Goal: Task Accomplishment & Management: Complete application form

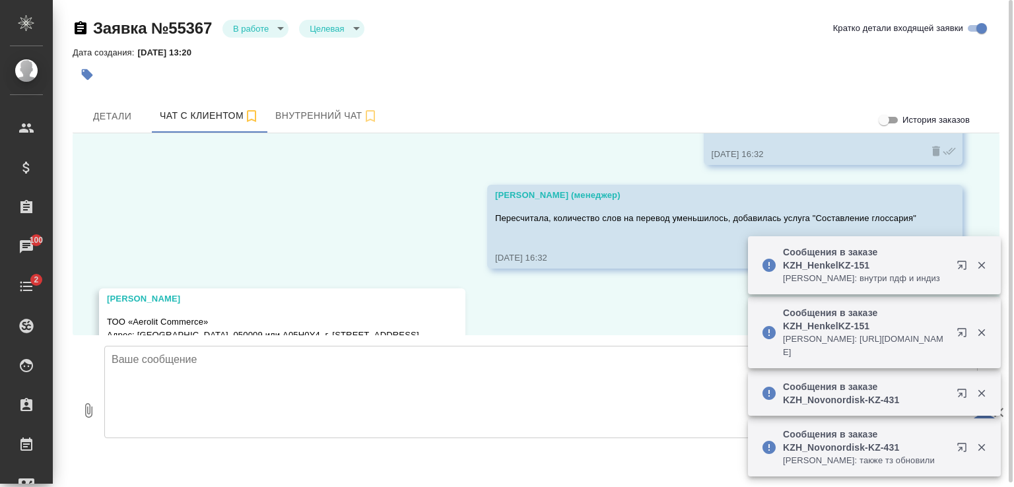
scroll to position [7034, 0]
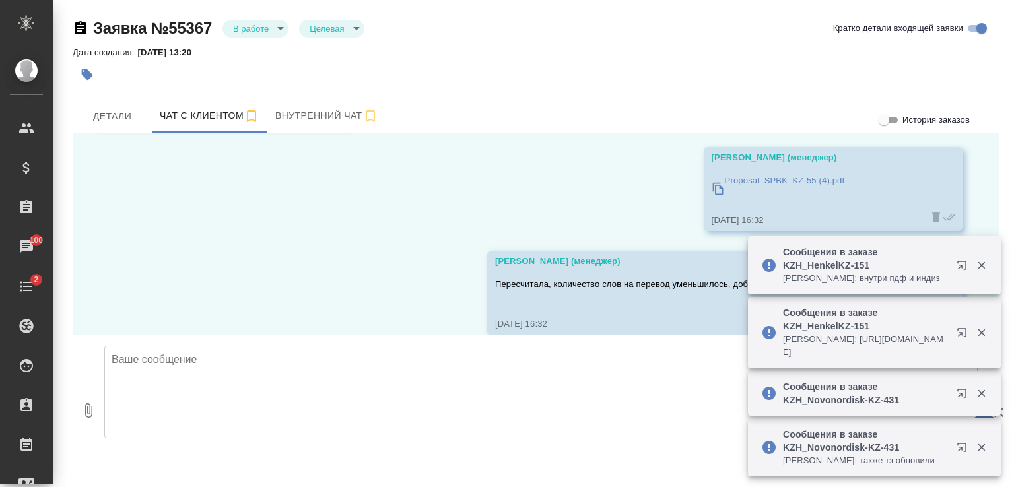
click at [984, 259] on icon "button" at bounding box center [982, 265] width 12 height 12
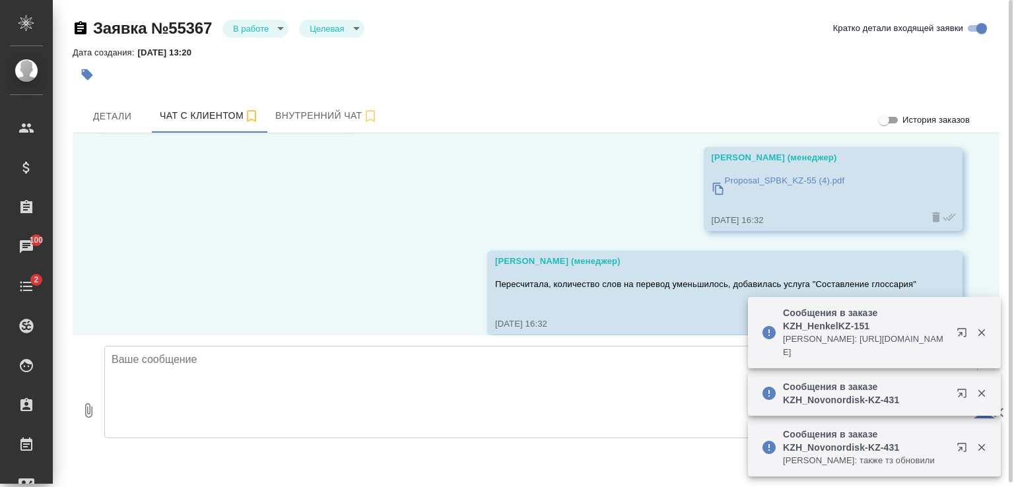
click at [772, 180] on p "Proposal_SPBK_KZ-55 (4).pdf" at bounding box center [785, 180] width 120 height 13
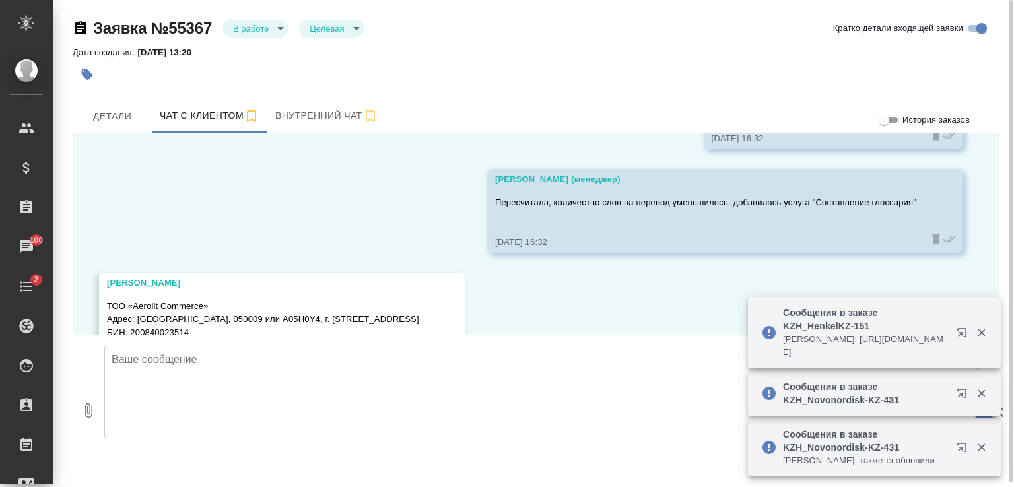
scroll to position [7232, 0]
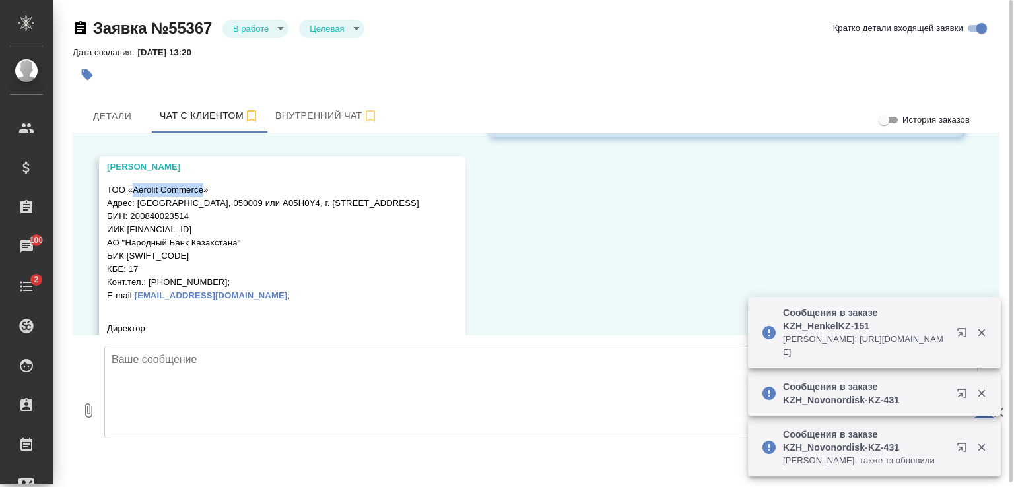
drag, startPoint x: 203, startPoint y: 187, endPoint x: 138, endPoint y: 183, distance: 65.5
click at [135, 184] on p "ТОО «Aerolit Commerce» Адрес: Республика Казахстан, 050009 или A05H0Y4, г. Алма…" at bounding box center [263, 243] width 312 height 119
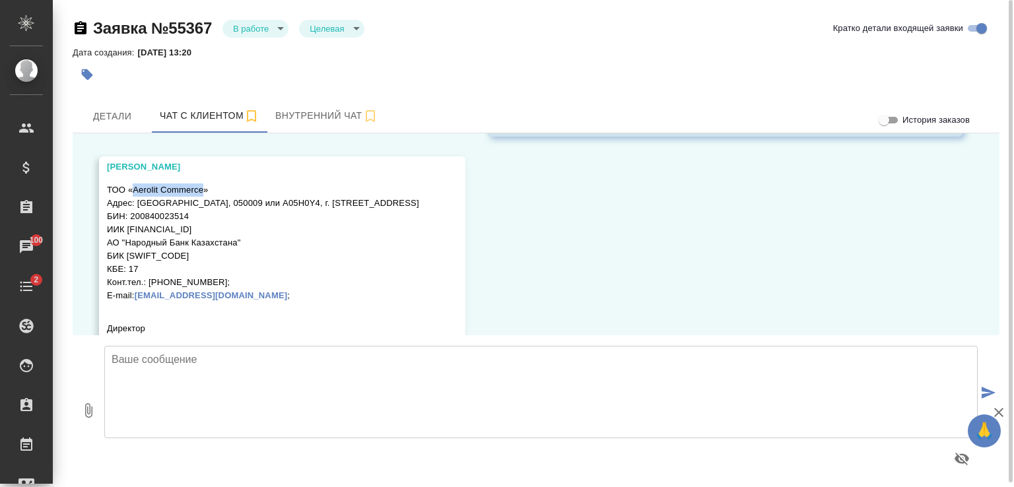
copy p "Aerolit Commerce"
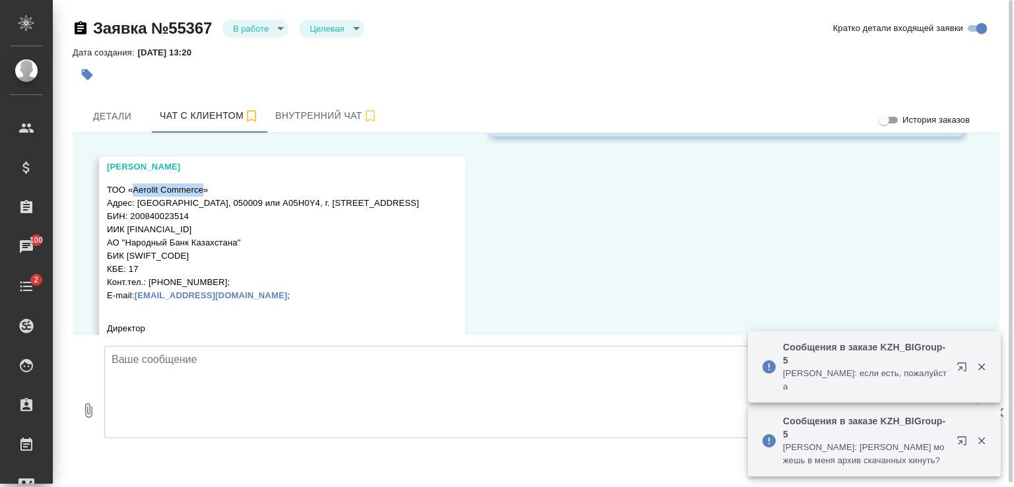
drag, startPoint x: 137, startPoint y: 201, endPoint x: 427, endPoint y: 201, distance: 289.8
click at [444, 202] on div "Алексей ТОО «Aerolit Commerce» Адрес: Республика Казахстан, 050009 или A05H0Y4,…" at bounding box center [282, 283] width 366 height 255
copy p "[GEOGRAPHIC_DATA], 050009 или A05H0Y4, г. [STREET_ADDRESS]"
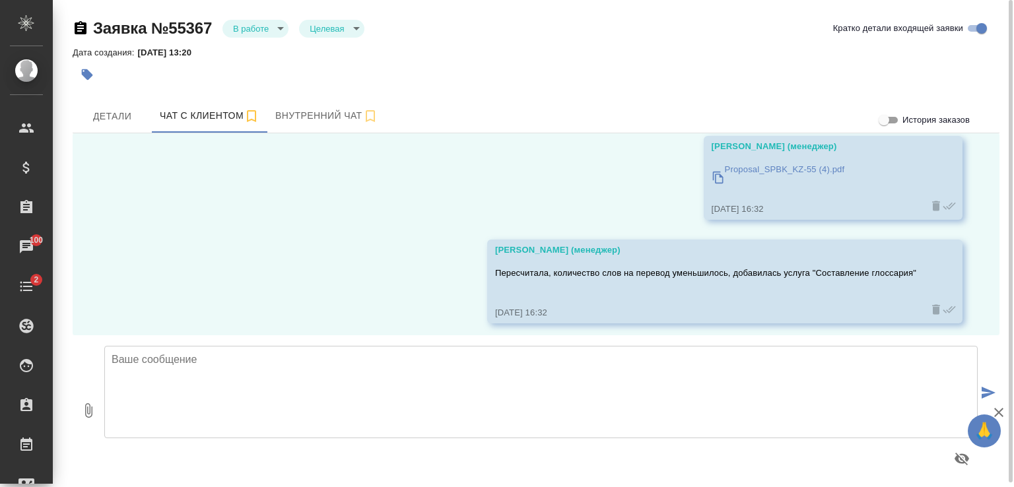
scroll to position [7100, 0]
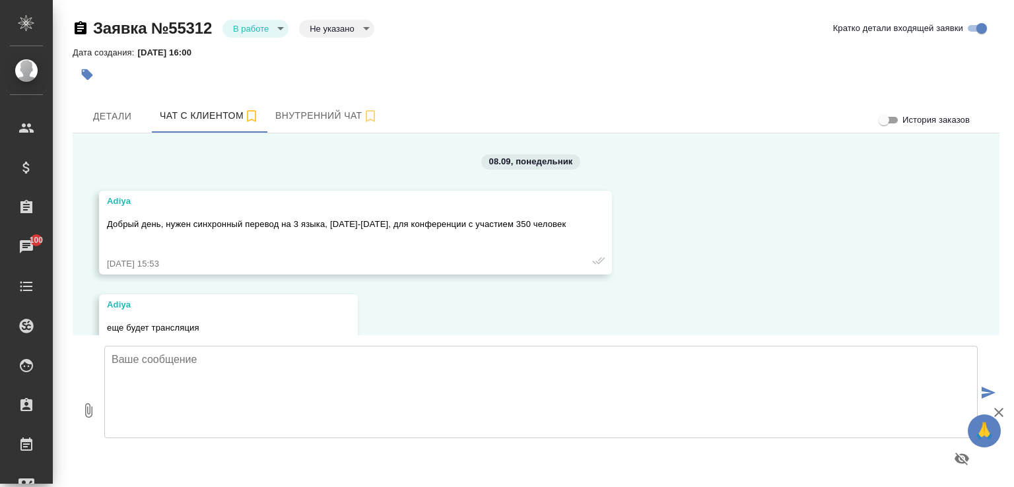
scroll to position [3637, 0]
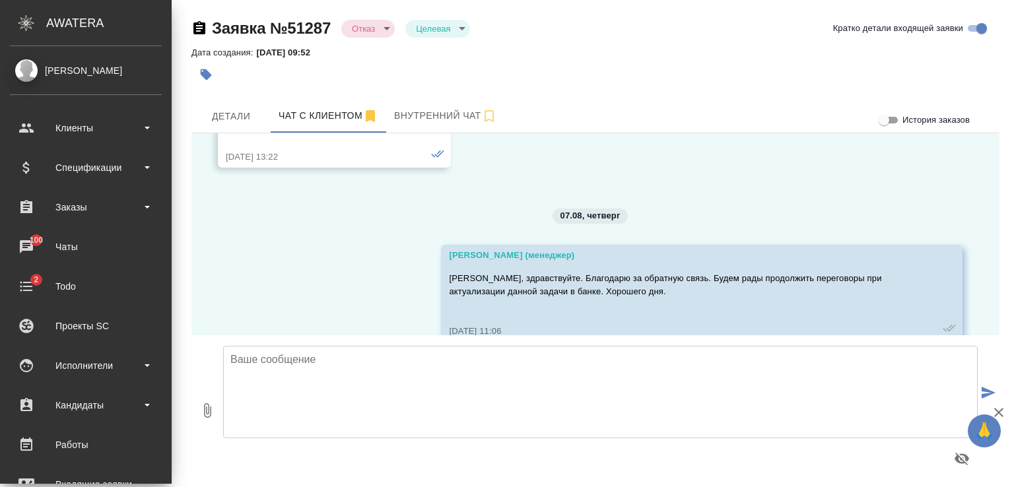
scroll to position [8503, 0]
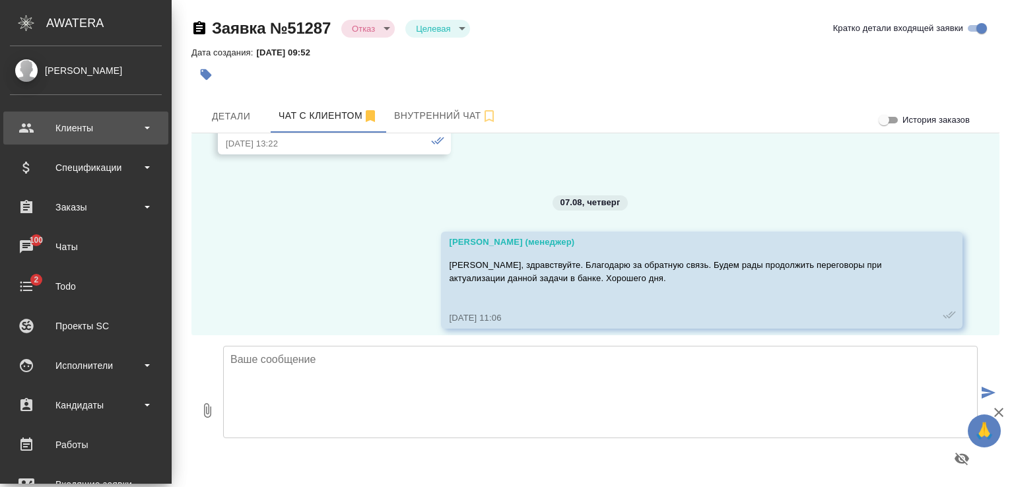
click at [56, 122] on div "Клиенты" at bounding box center [86, 128] width 152 height 20
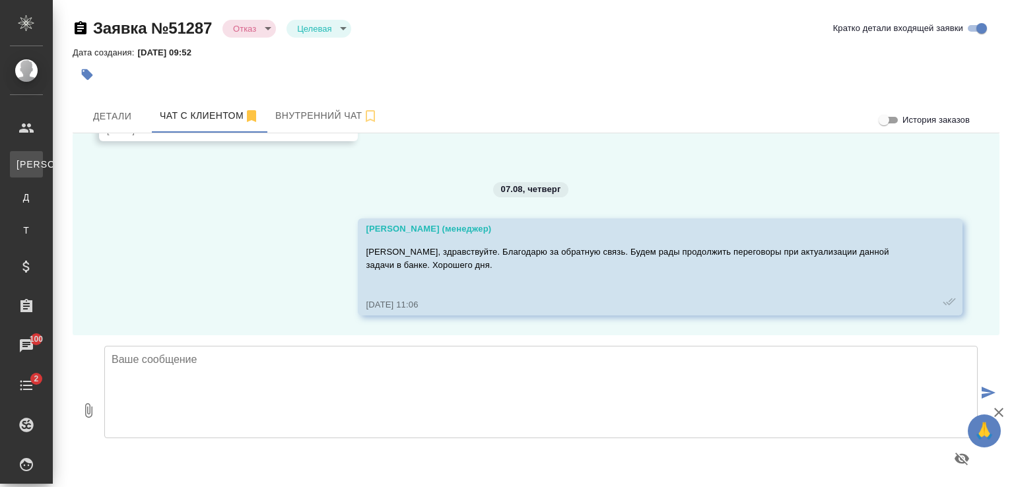
click at [43, 156] on link "К Клиенты" at bounding box center [26, 164] width 33 height 26
select select "RU"
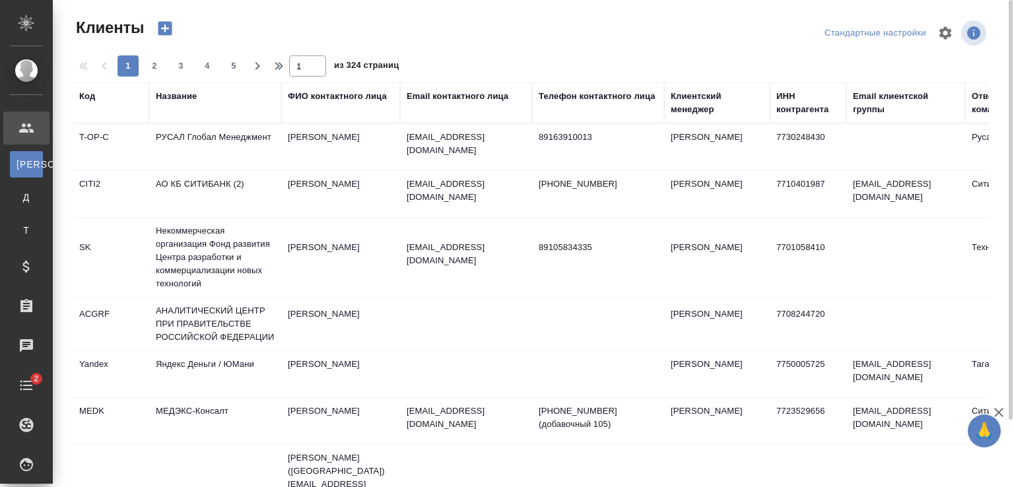
click at [168, 26] on icon "button" at bounding box center [165, 29] width 14 height 14
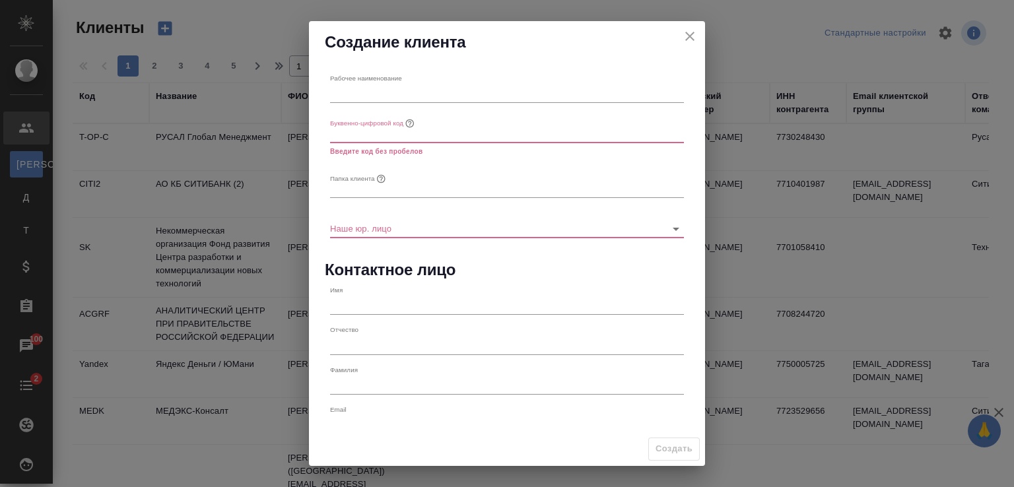
click at [372, 88] on input "text" at bounding box center [507, 94] width 354 height 18
paste input "Aerolit Commerce"
type input "Aerolit Commerce"
click at [351, 139] on input "text" at bounding box center [507, 133] width 354 height 18
type input "Ф"
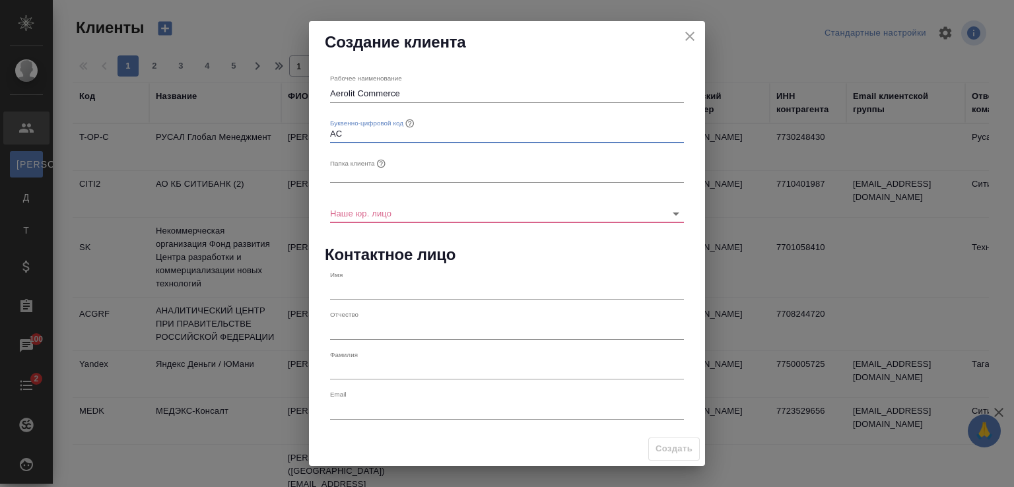
type input "AC"
click at [352, 173] on input "text" at bounding box center [507, 173] width 354 height 18
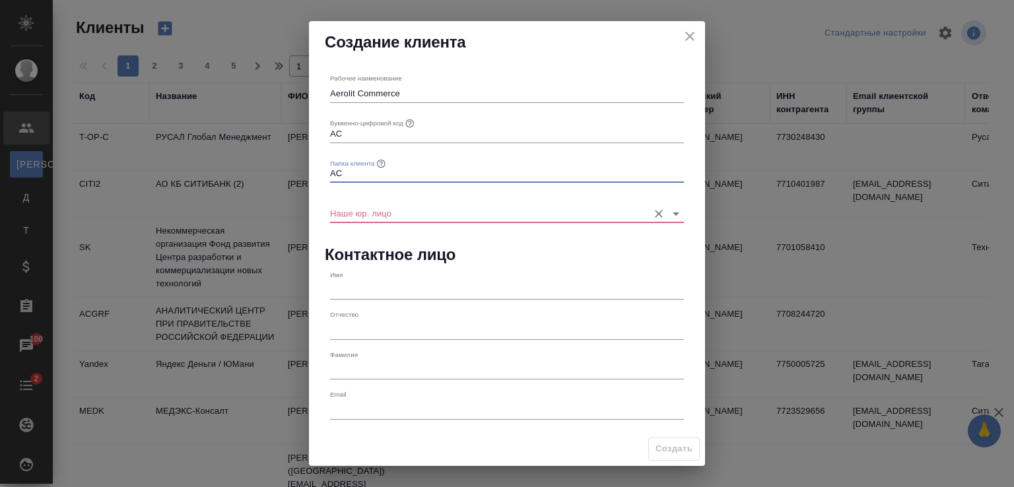
type input "AC"
click at [351, 212] on input "Наше юр. лицо" at bounding box center [486, 213] width 312 height 18
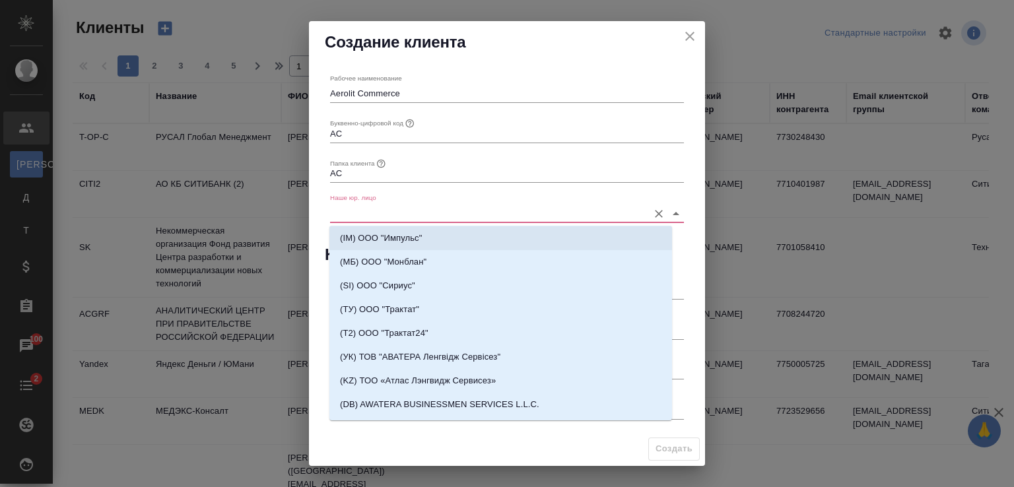
scroll to position [330, 0]
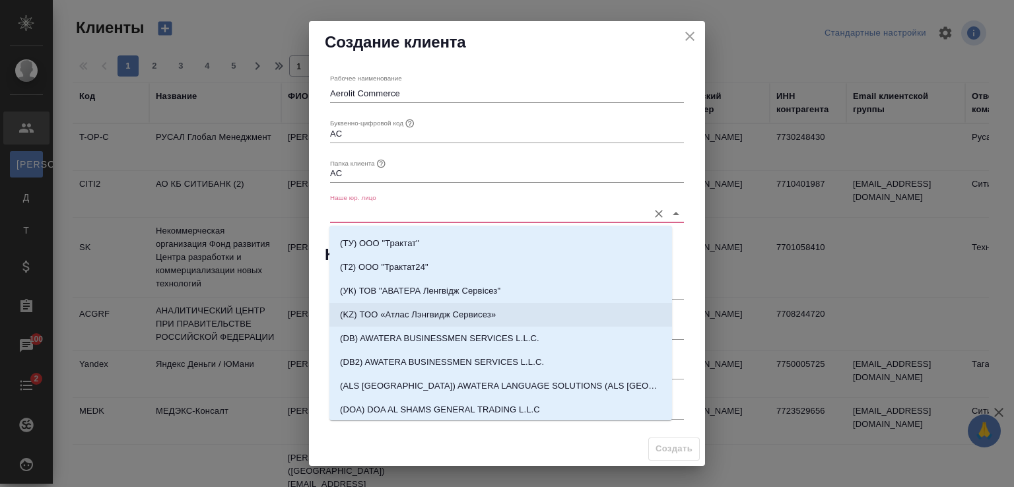
click at [359, 309] on p "(KZ) ТОО «Атлас Лэнгвидж Сервисез»" at bounding box center [418, 314] width 156 height 13
type input "(KZ) ТОО «Атлас Лэнгвидж Сервисез»"
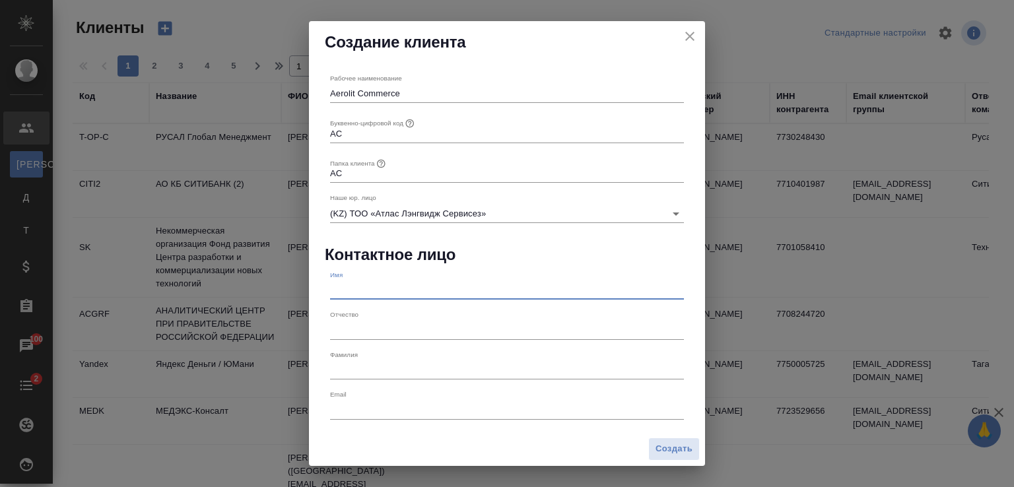
click at [351, 296] on input "text" at bounding box center [507, 290] width 354 height 18
type input "F"
type input "[PERSON_NAME]"
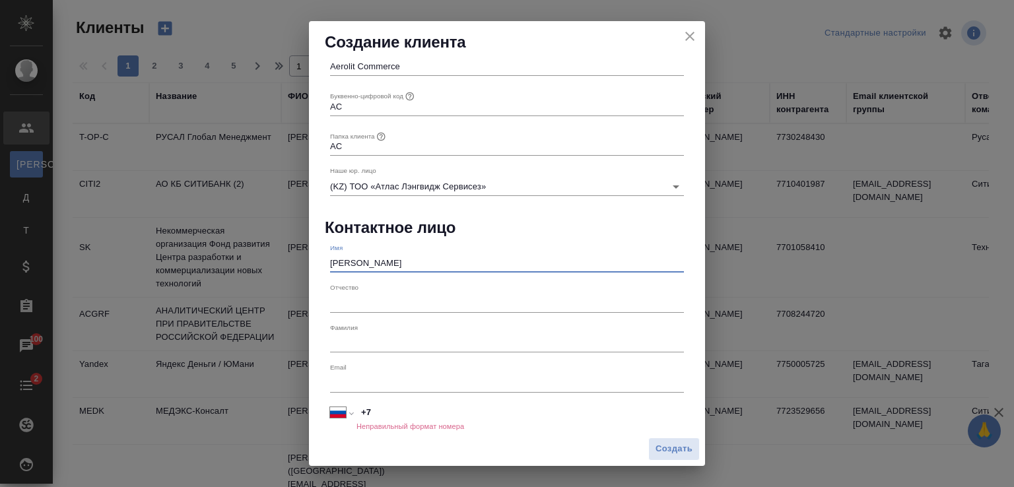
type input "[PERSON_NAME]"
click at [373, 412] on input "+7" at bounding box center [519, 412] width 327 height 19
select select "KZ"
type input "+7 707 111 1881"
click at [668, 444] on span "Создать" at bounding box center [674, 449] width 37 height 15
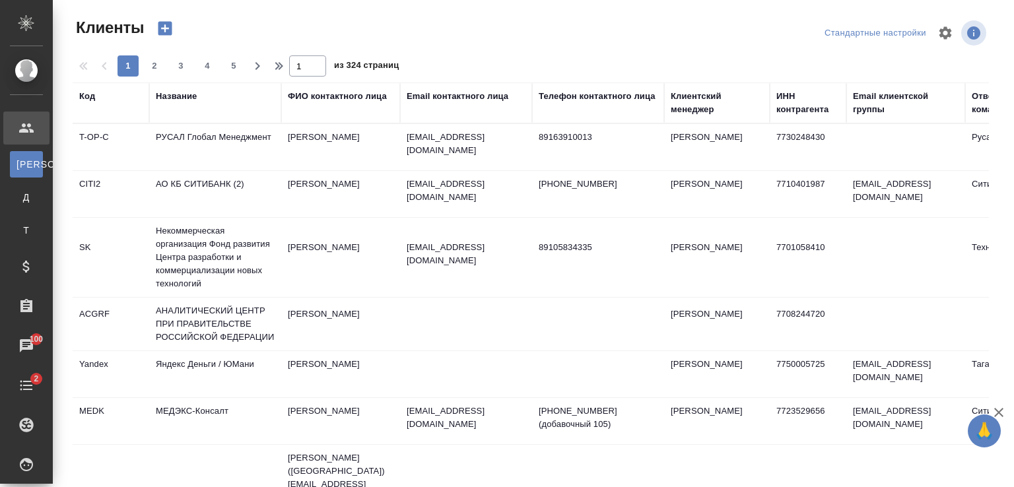
select select "RU"
type input "+7"
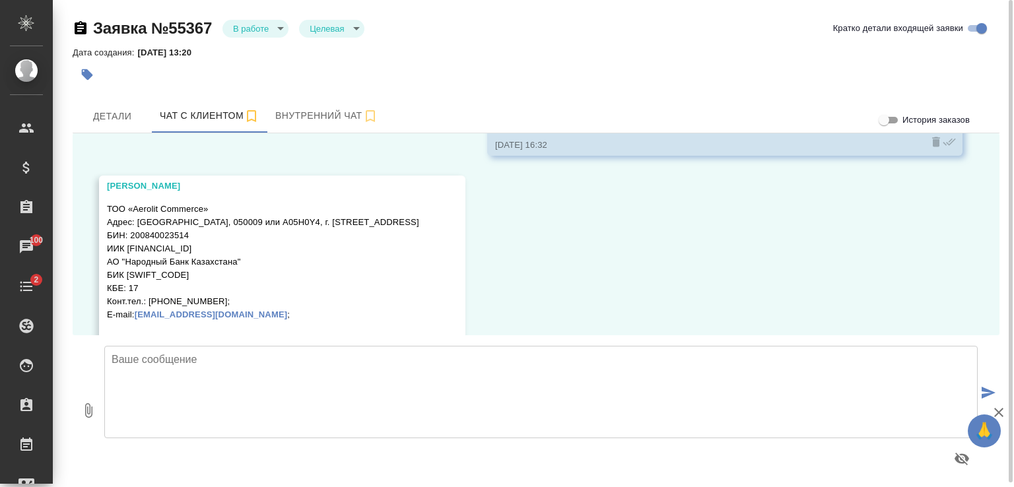
scroll to position [7232, 0]
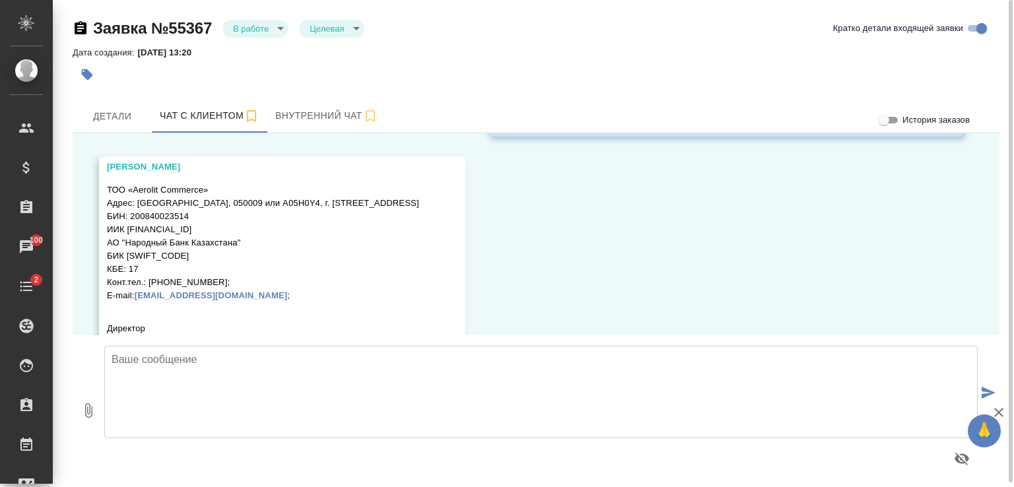
click at [105, 185] on div "[PERSON_NAME] ТОО «Aerolit Commerce» Адрес: [GEOGRAPHIC_DATA], 050009 или A05H0…" at bounding box center [282, 283] width 366 height 255
drag, startPoint x: 108, startPoint y: 185, endPoint x: 209, endPoint y: 187, distance: 101.7
click at [209, 187] on p "ТОО «Aerolit Commerce» Адрес: [GEOGRAPHIC_DATA], 050009 или A05H0Y4, г. [STREET…" at bounding box center [263, 243] width 312 height 119
copy p "ТОО «Aerolit Commerce»"
drag, startPoint x: 108, startPoint y: 211, endPoint x: 203, endPoint y: 211, distance: 95.1
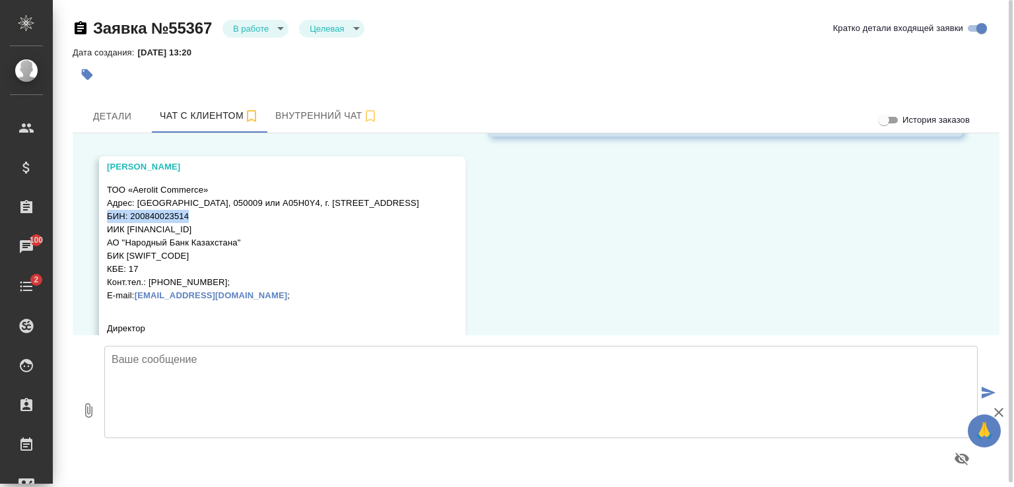
click at [203, 211] on p "ТОО «Aerolit Commerce» Адрес: Республика Казахстан, 050009 или A05H0Y4, г. Алма…" at bounding box center [263, 243] width 312 height 119
copy p "БИН: 200840023514"
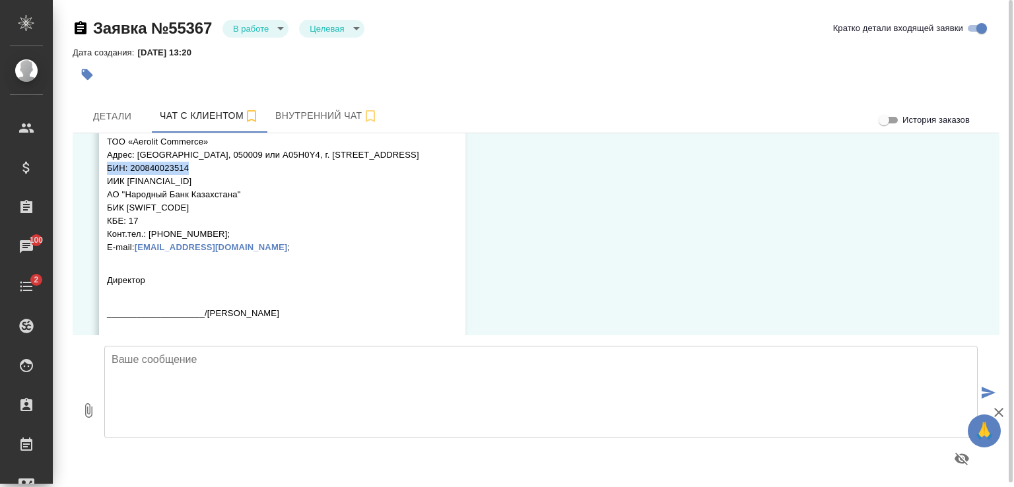
scroll to position [7298, 0]
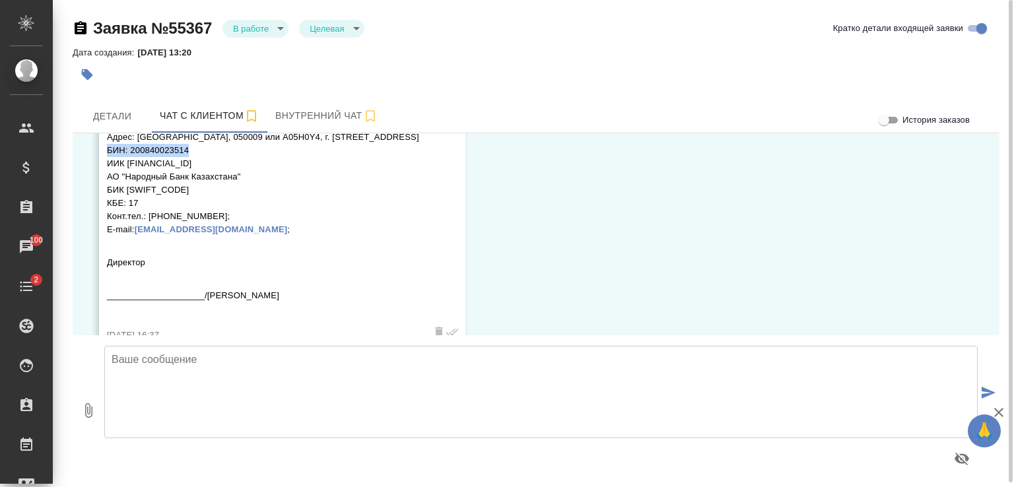
drag, startPoint x: 127, startPoint y: 160, endPoint x: 230, endPoint y: 161, distance: 103.0
click at [230, 161] on p "ТОО «Aerolit Commerce» Адрес: Республика Казахстан, 050009 или A05H0Y4, г. Алма…" at bounding box center [263, 177] width 312 height 119
copy p "[FINANCIAL_ID]"
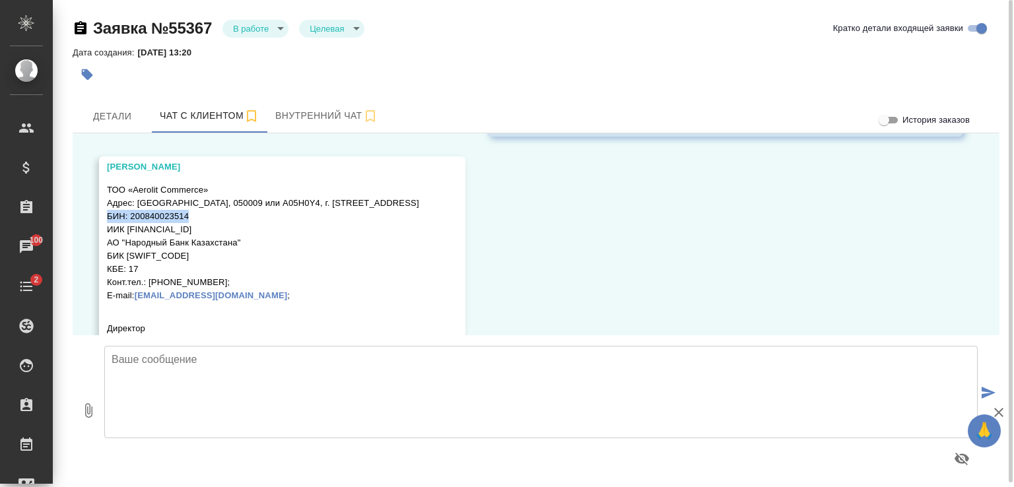
drag, startPoint x: 137, startPoint y: 197, endPoint x: 428, endPoint y: 201, distance: 290.5
click at [446, 196] on div "Алексей ТОО «Aerolit Commerce» Адрес: Республика Казахстан, 050009 или A05H0Y4,…" at bounding box center [282, 283] width 366 height 255
copy p "[GEOGRAPHIC_DATA], 050009 или A05H0Y4, г. [STREET_ADDRESS]"
click at [303, 245] on p "ТОО «Aerolit Commerce» Адрес: Республика Казахстан, 050009 или A05H0Y4, г. Алма…" at bounding box center [263, 243] width 312 height 119
drag, startPoint x: 232, startPoint y: 203, endPoint x: 452, endPoint y: 202, distance: 219.2
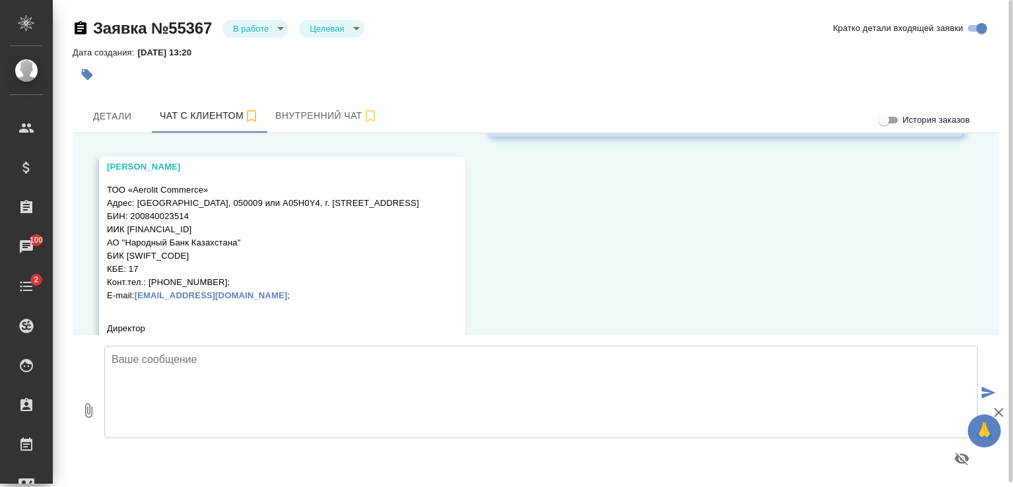
click at [452, 202] on div "Алексей ТОО «Aerolit Commerce» Адрес: Республика Казахстан, 050009 или A05H0Y4,…" at bounding box center [282, 283] width 366 height 255
copy p "050009 или A05H0Y4, г. [STREET_ADDRESS]"
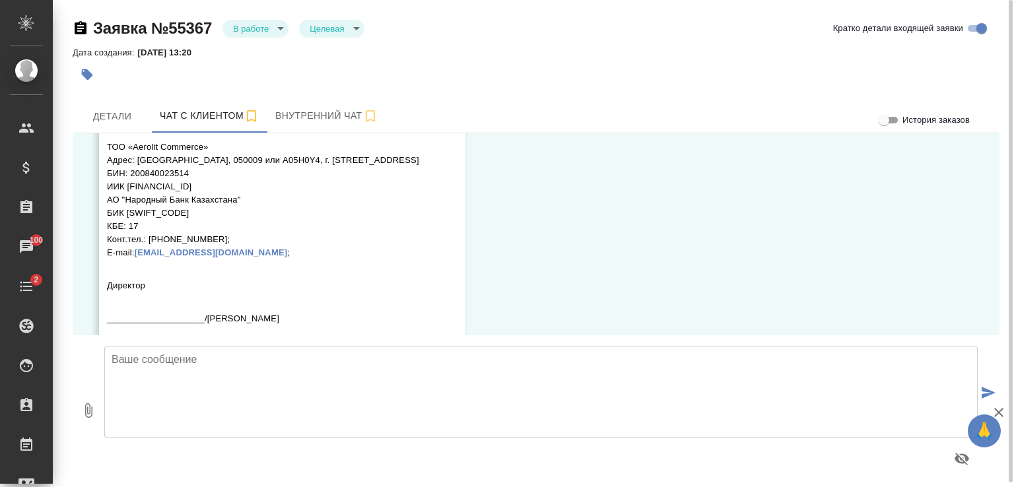
scroll to position [7298, 0]
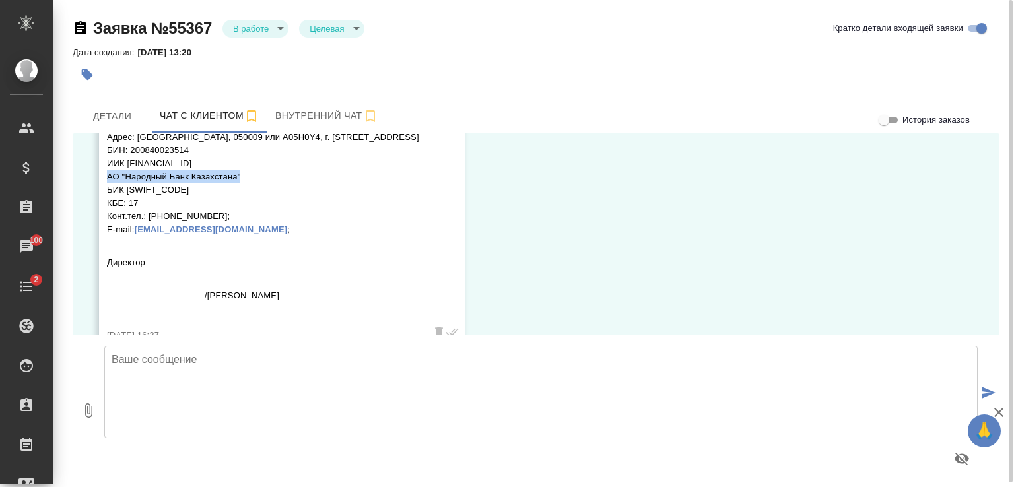
drag, startPoint x: 108, startPoint y: 171, endPoint x: 259, endPoint y: 178, distance: 151.3
click at [259, 178] on p "ТОО «Aerolit Commerce» Адрес: Республика Казахстан, 050009 или A05H0Y4, г. Алма…" at bounding box center [263, 177] width 312 height 119
copy p "АО "Народный Банк Казахстана""
drag, startPoint x: 126, startPoint y: 187, endPoint x: 184, endPoint y: 188, distance: 58.1
click at [184, 188] on p "ТОО «Aerolit Commerce» Адрес: Республика Казахстан, 050009 или A05H0Y4, г. Алма…" at bounding box center [263, 177] width 312 height 119
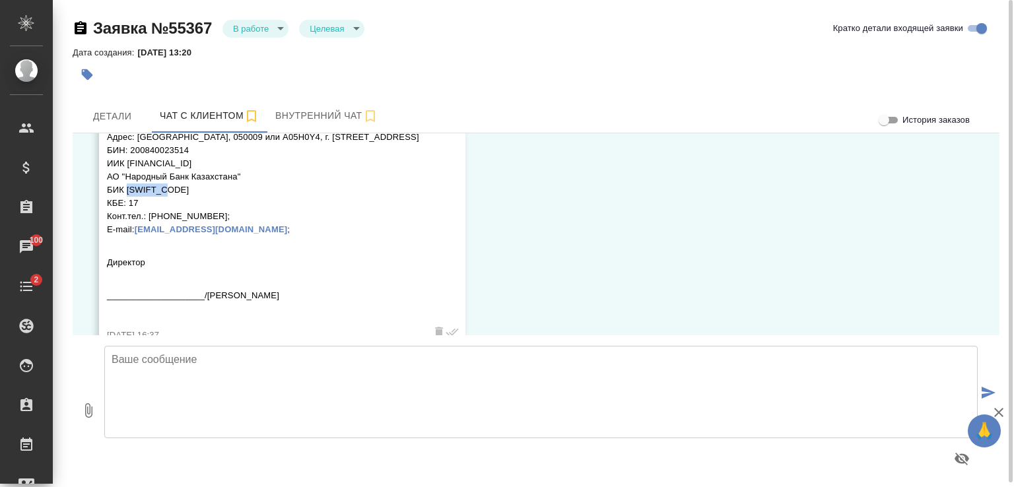
copy p "[SWIFT_CODE]"
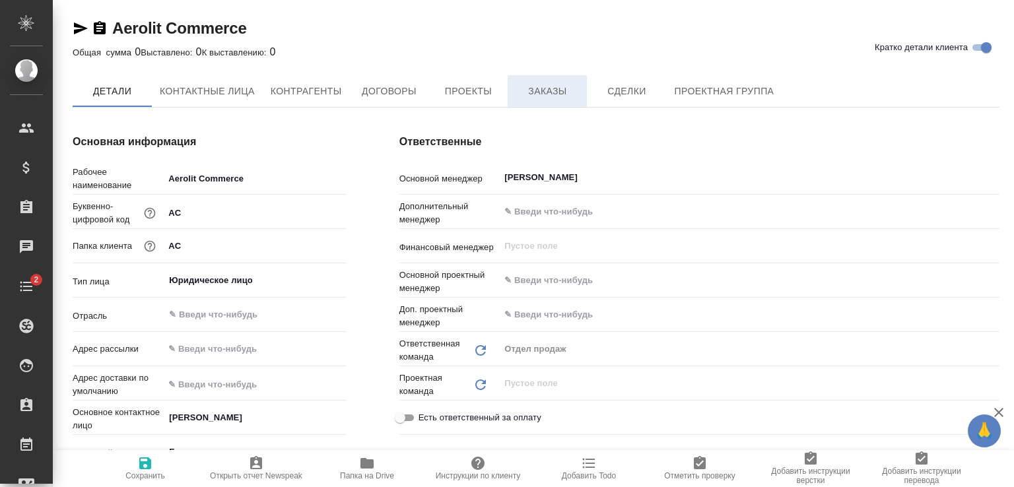
type textarea "x"
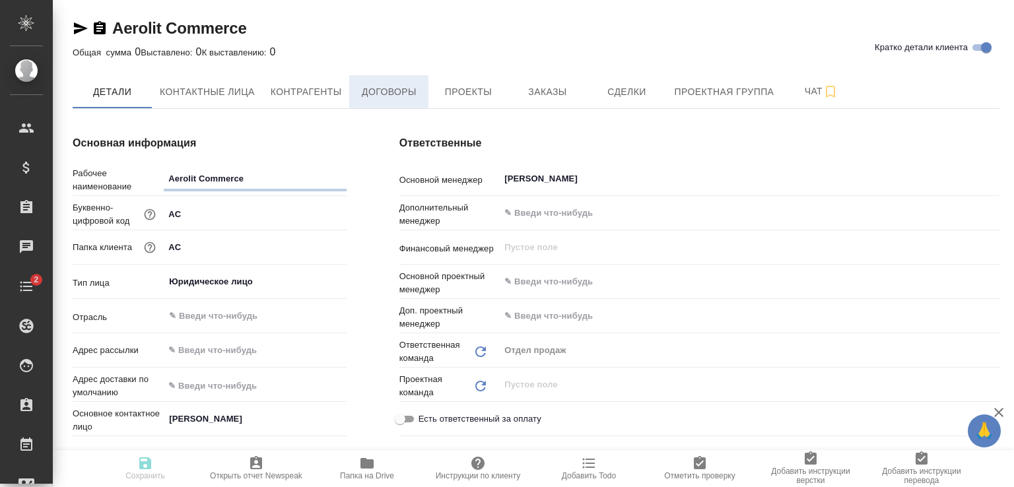
type textarea "x"
click at [290, 88] on span "Контрагенты" at bounding box center [306, 92] width 71 height 17
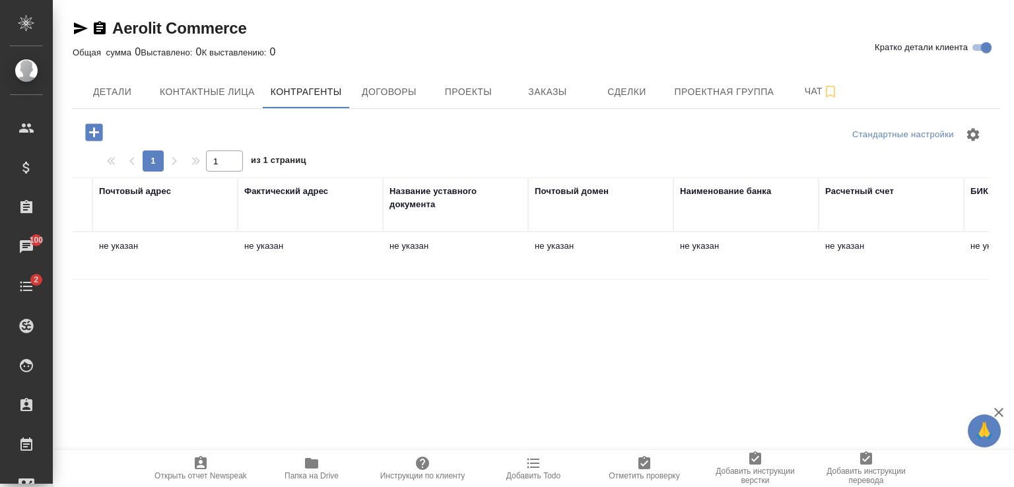
scroll to position [0, 996]
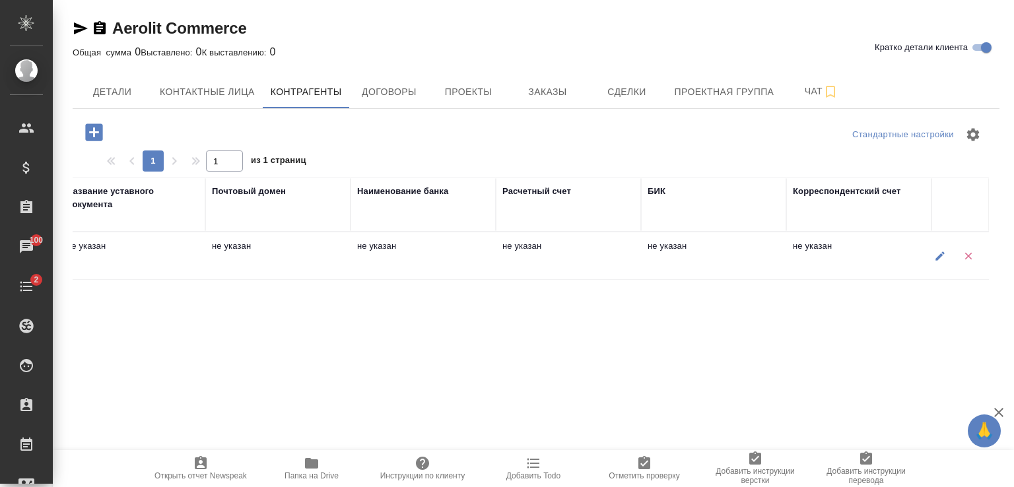
click at [938, 255] on icon "button" at bounding box center [939, 256] width 9 height 9
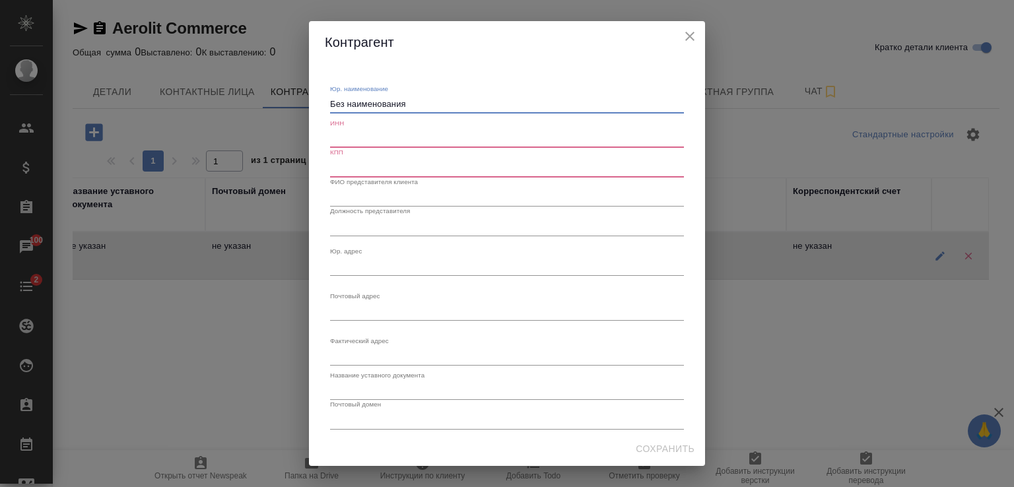
drag, startPoint x: 372, startPoint y: 104, endPoint x: 302, endPoint y: 106, distance: 70.0
click at [304, 104] on div "[PERSON_NAME]. наименование Без наименования x ИНН КПП ФИО представителя клиент…" at bounding box center [507, 243] width 1014 height 487
paste textarea "ОО «Aerolit Commerce»"
type textarea "ТОО «Aerolit Commerce»"
click at [362, 139] on input "text" at bounding box center [507, 138] width 354 height 18
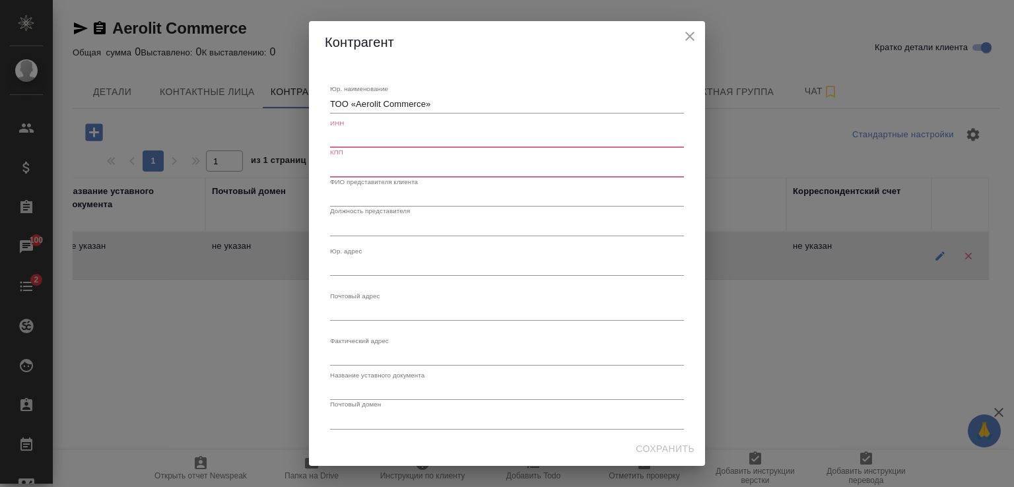
paste input "БИН: 200840023514"
type input "БИН: 200840023514"
click at [375, 166] on input "text" at bounding box center [507, 167] width 354 height 18
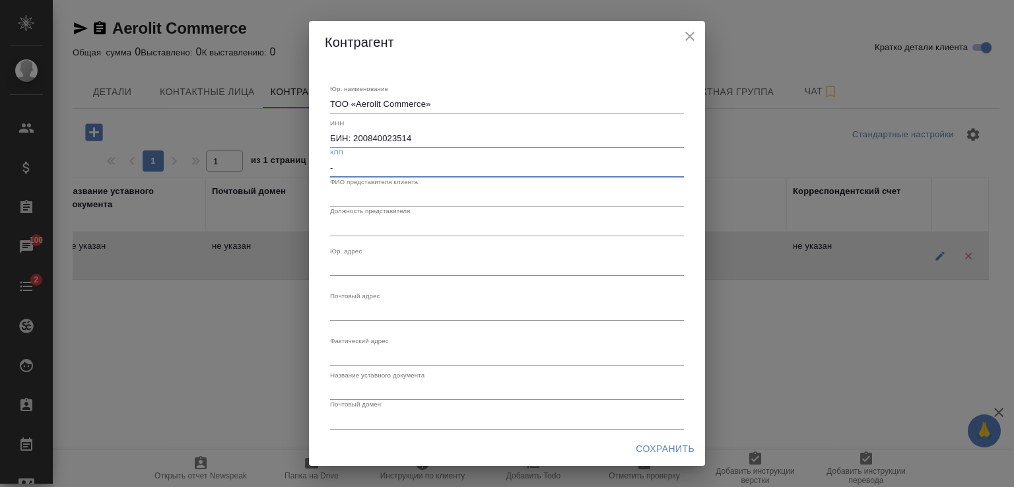
type input "-"
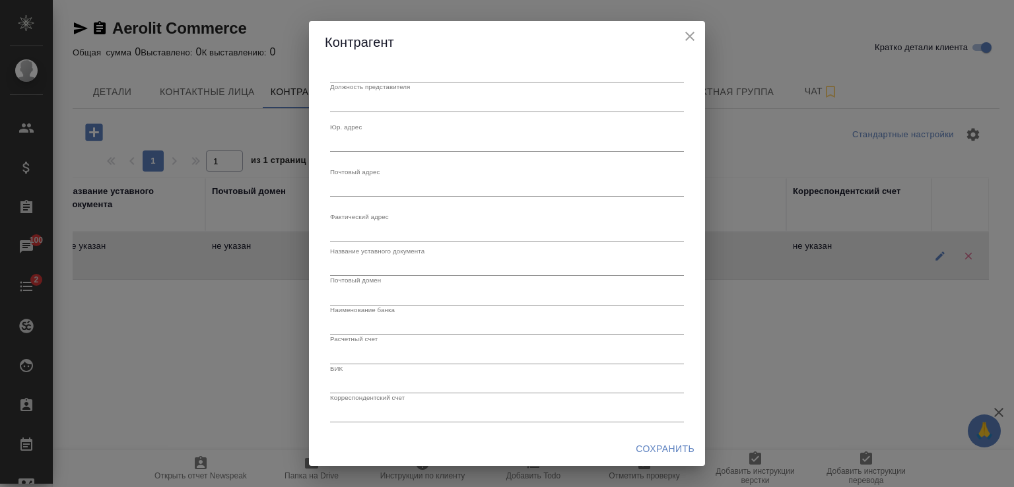
scroll to position [126, 0]
click at [374, 355] on input "text" at bounding box center [507, 353] width 354 height 18
paste input "[FINANCIAL_ID]"
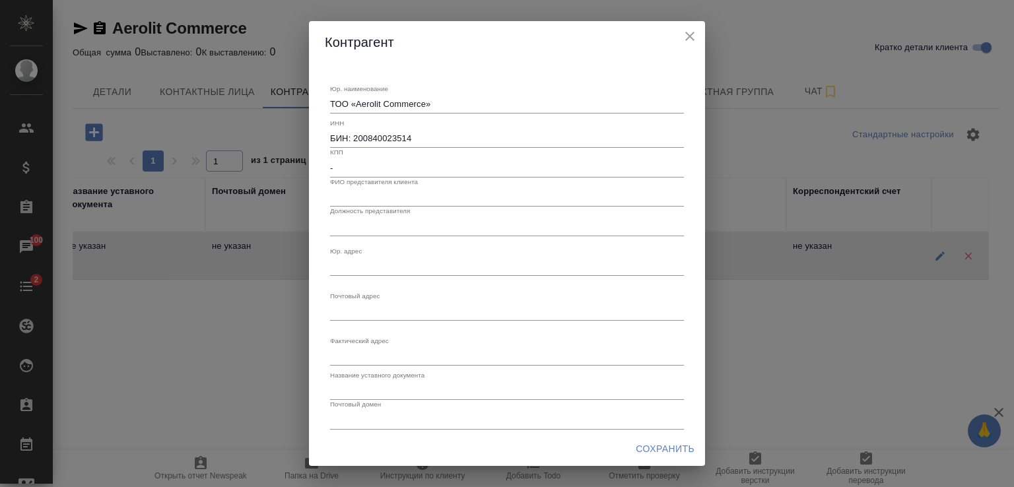
type input "[FINANCIAL_ID]"
click at [358, 199] on input "text" at bounding box center [507, 197] width 354 height 18
type input "[PERSON_NAME]"
click at [356, 230] on input "text" at bounding box center [507, 226] width 354 height 18
type input "Директор"
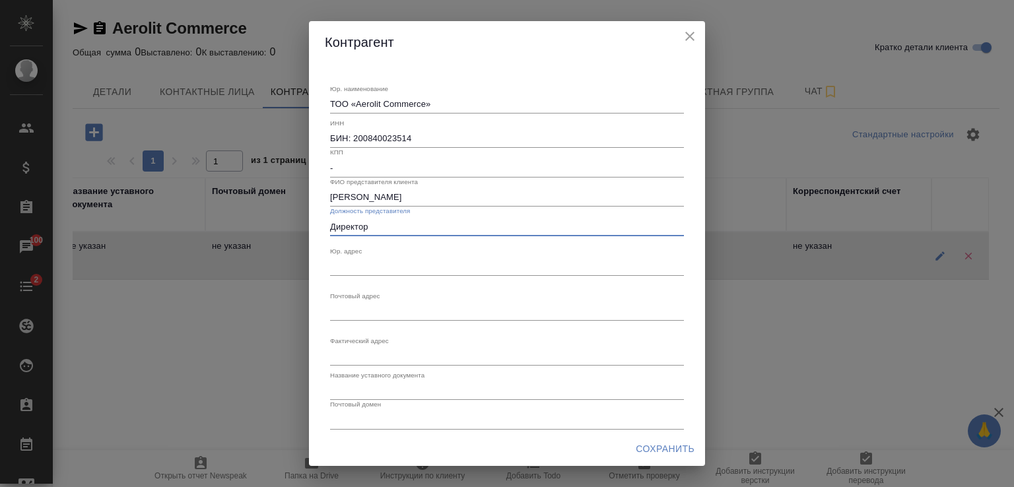
click at [360, 264] on textarea "Юр. наименование" at bounding box center [507, 266] width 354 height 10
paste textarea "[GEOGRAPHIC_DATA], 050009 или A05H0Y4, г. [STREET_ADDRESS]"
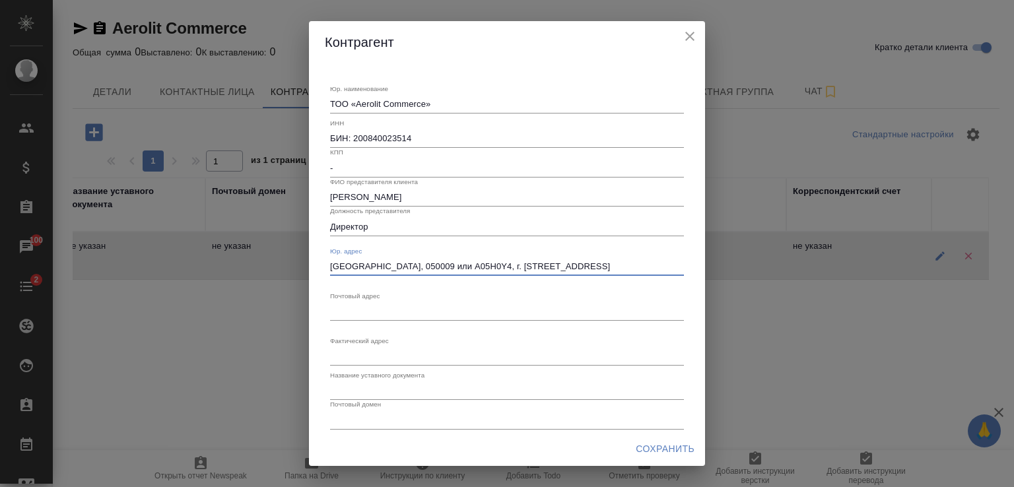
type textarea "[GEOGRAPHIC_DATA], 050009 или A05H0Y4, г. [STREET_ADDRESS]"
click at [395, 312] on textarea "Юр. наименование" at bounding box center [507, 311] width 354 height 10
paste textarea "050009 или A05H0Y4, г. [STREET_ADDRESS]"
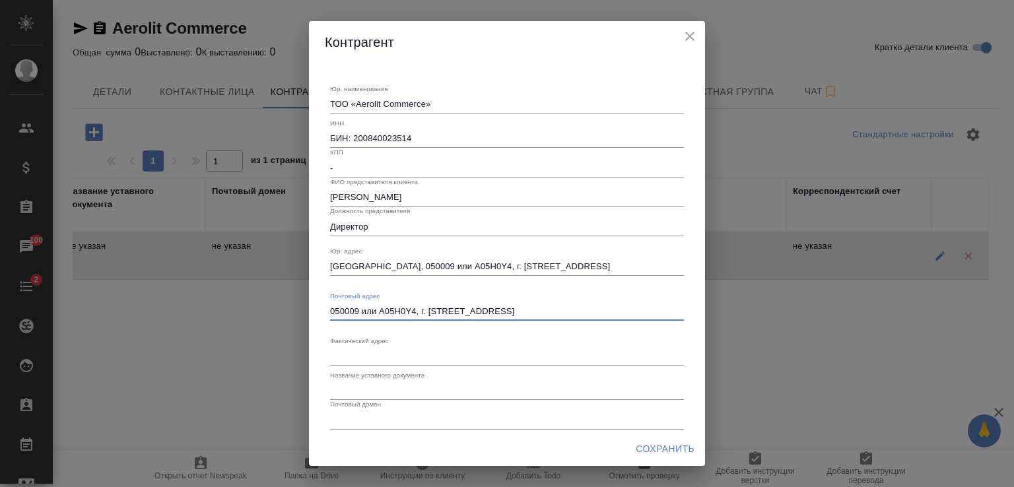
type textarea "050009 или A05H0Y4, г. [STREET_ADDRESS]"
click at [357, 360] on textarea "Юр. наименование" at bounding box center [507, 356] width 354 height 10
drag, startPoint x: 421, startPoint y: 310, endPoint x: 587, endPoint y: 310, distance: 165.7
click at [587, 310] on textarea "050009 или A05H0Y4, г. [STREET_ADDRESS]" at bounding box center [507, 311] width 354 height 10
click at [339, 357] on textarea "Юр. наименование" at bounding box center [507, 356] width 354 height 10
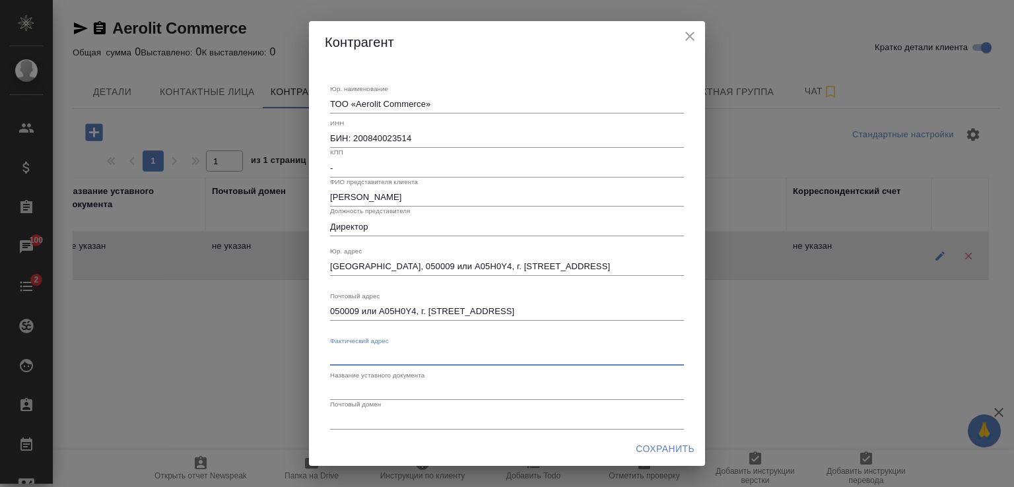
paste textarea "г. [STREET_ADDRESS]"
type textarea "г. [STREET_ADDRESS]"
click at [341, 398] on input "text" at bounding box center [507, 391] width 354 height 18
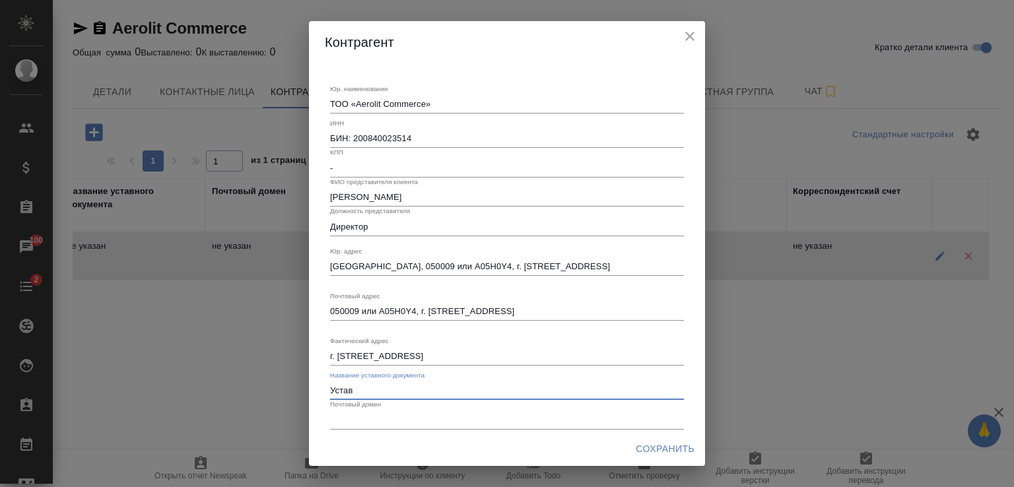
type input "Устав"
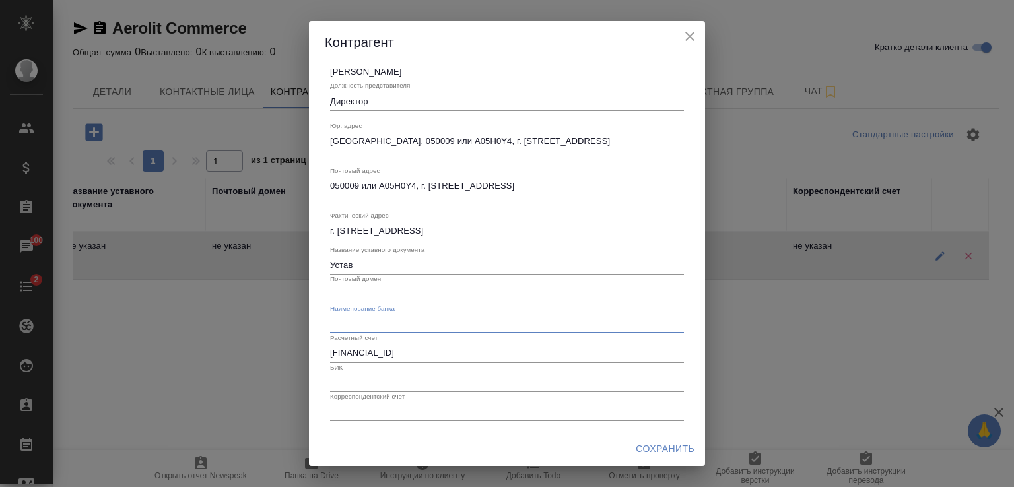
click at [349, 321] on input "text" at bounding box center [507, 324] width 354 height 18
paste input "АО "Народный Банк Казахстана""
type input "АО "Народный Банк Казахстана""
click at [372, 378] on input "text" at bounding box center [507, 383] width 354 height 18
paste input "[SWIFT_CODE]"
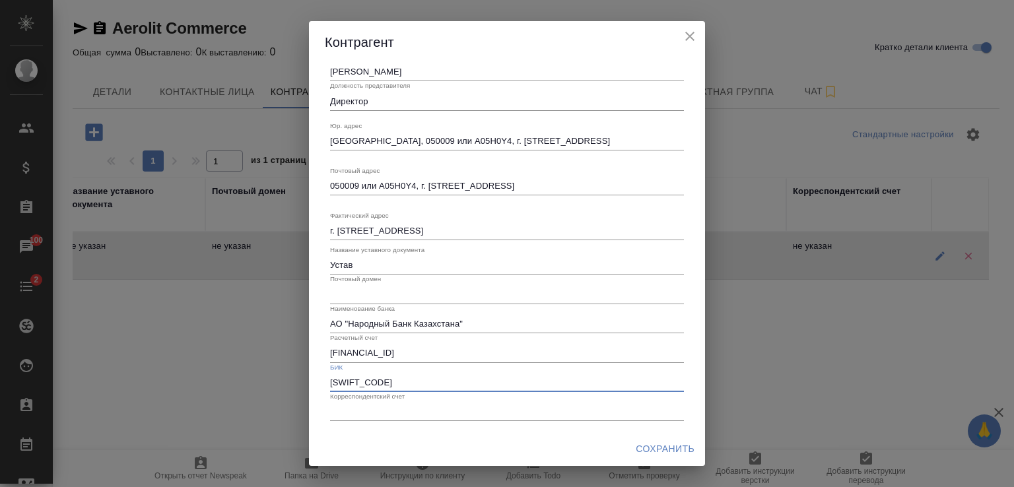
type input "[SWIFT_CODE]"
click at [366, 413] on input "text" at bounding box center [507, 412] width 354 height 18
type input "-"
click at [652, 448] on span "Сохранить" at bounding box center [665, 449] width 59 height 17
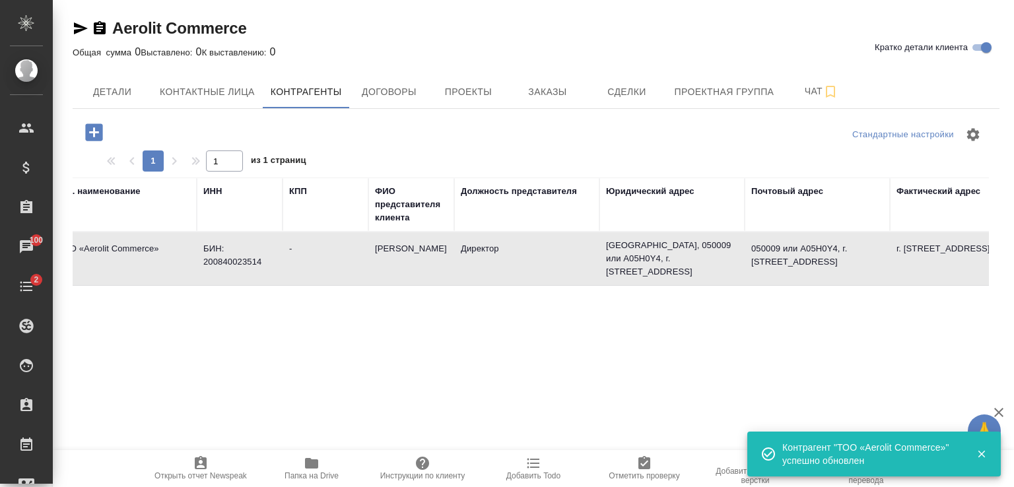
scroll to position [0, 0]
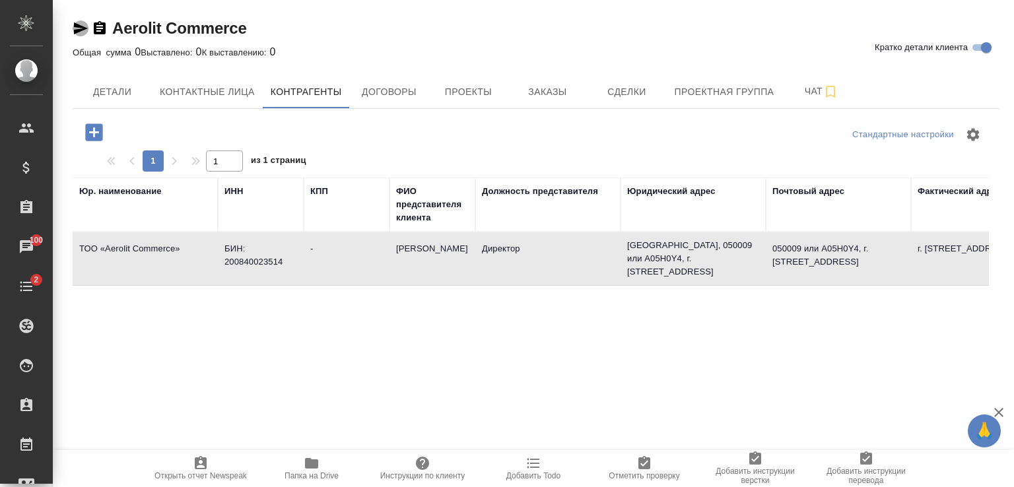
click at [79, 25] on icon "button" at bounding box center [81, 28] width 14 height 12
